Goal: Task Accomplishment & Management: Manage account settings

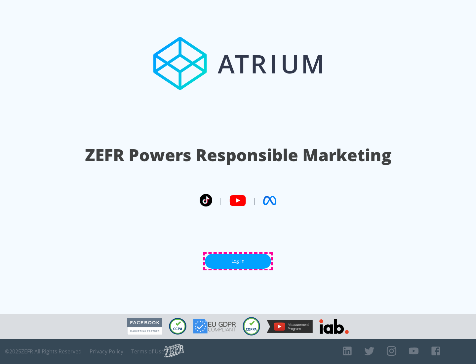
click at [238, 261] on link "Log In" at bounding box center [238, 261] width 66 height 15
